Goal: Task Accomplishment & Management: Use online tool/utility

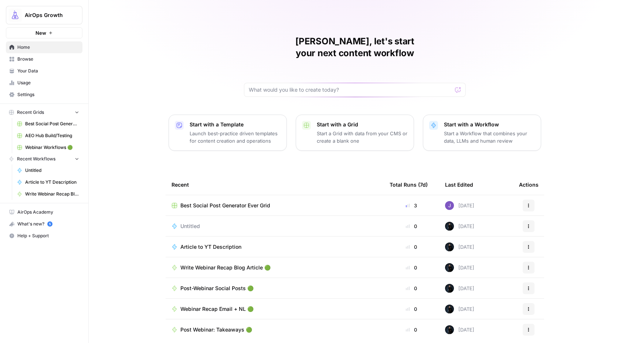
click at [209, 264] on span "Write Webinar Recap Blog Article 🟢" at bounding box center [225, 267] width 90 height 7
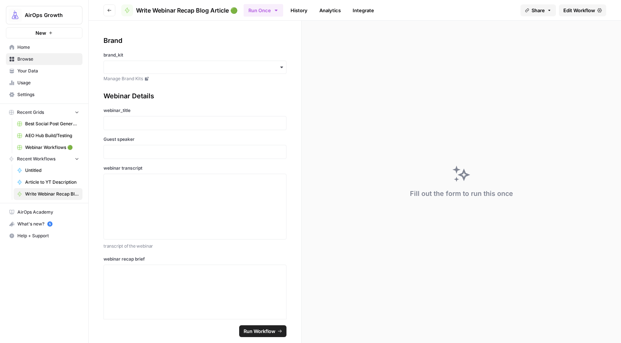
click at [110, 8] on icon "button" at bounding box center [109, 10] width 4 height 4
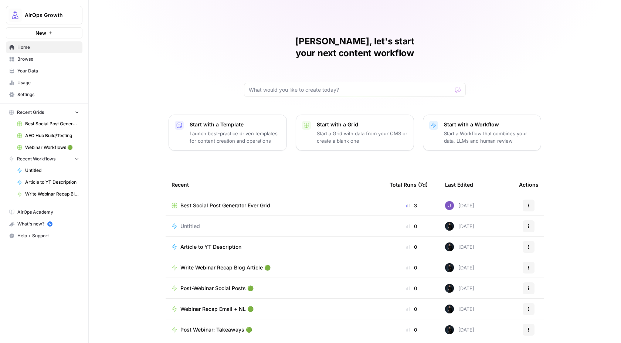
click at [69, 160] on button "Recent Workflows" at bounding box center [44, 158] width 76 height 11
click at [79, 111] on button "Recent Grids" at bounding box center [44, 112] width 76 height 11
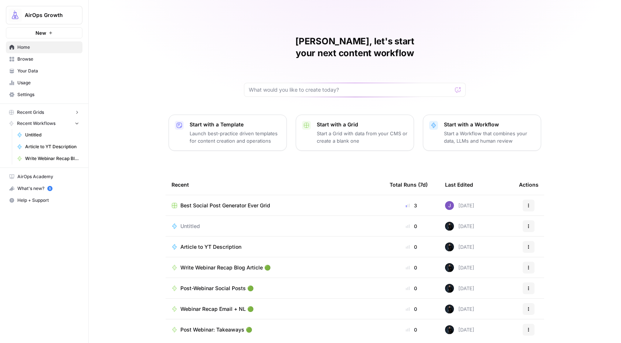
click at [79, 111] on button "Recent Grids" at bounding box center [44, 112] width 76 height 11
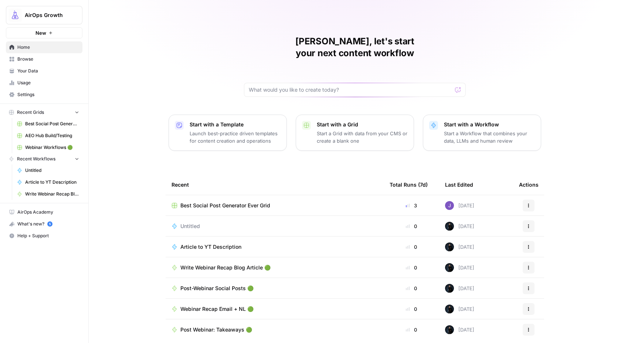
click at [35, 50] on span "Home" at bounding box center [48, 47] width 62 height 7
click at [31, 60] on span "Browse" at bounding box center [48, 59] width 62 height 7
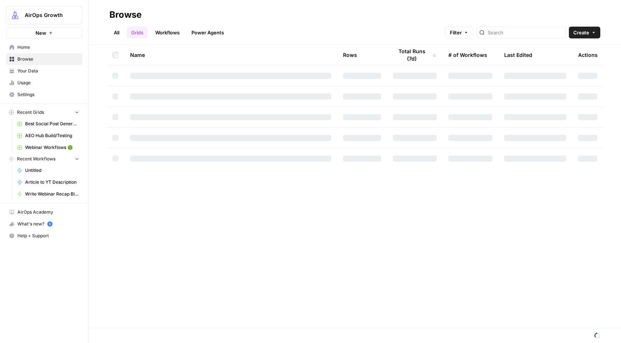
click at [173, 34] on link "Workflows" at bounding box center [167, 33] width 33 height 12
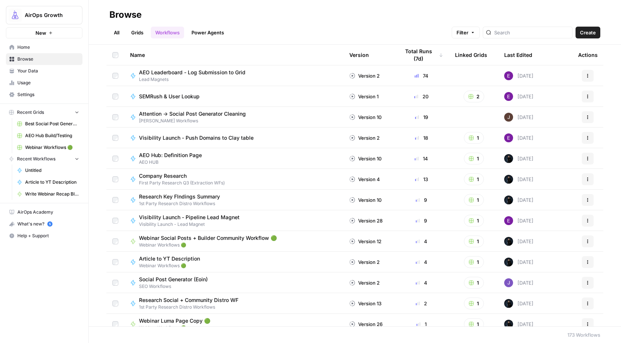
click at [139, 29] on link "Grids" at bounding box center [137, 33] width 21 height 12
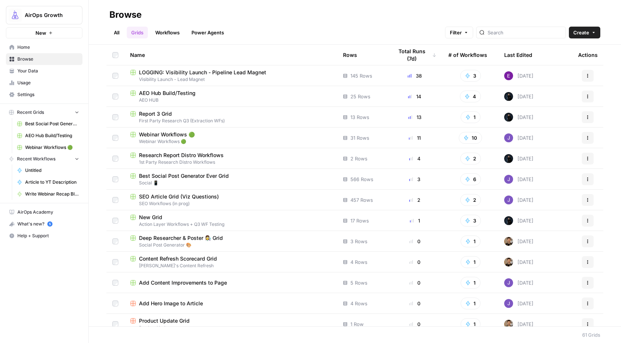
click at [160, 133] on span "Webinar Workflows 🟢" at bounding box center [167, 134] width 56 height 7
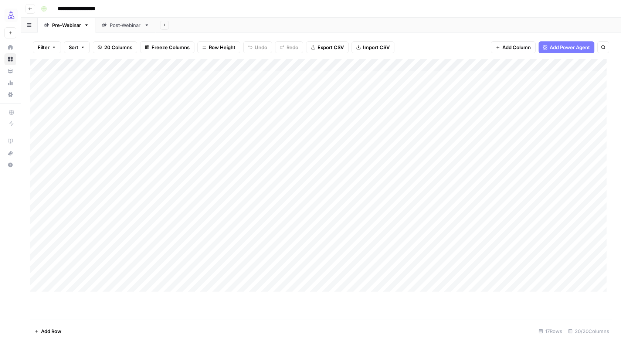
click at [239, 255] on div "Add Column" at bounding box center [321, 178] width 582 height 238
click at [476, 250] on div "Add Column" at bounding box center [321, 178] width 582 height 238
click at [520, 253] on div "Add Column" at bounding box center [321, 178] width 582 height 238
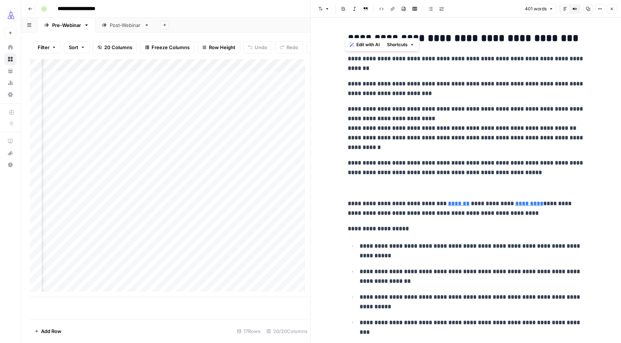
drag, startPoint x: 423, startPoint y: 313, endPoint x: 341, endPoint y: 59, distance: 267.2
click at [343, 59] on div "**********" at bounding box center [465, 319] width 245 height 578
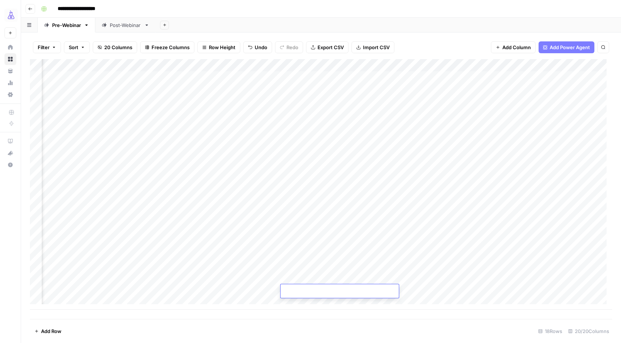
scroll to position [0, 92]
click at [280, 253] on div "Add Column" at bounding box center [321, 184] width 582 height 250
